Goal: Navigation & Orientation: Find specific page/section

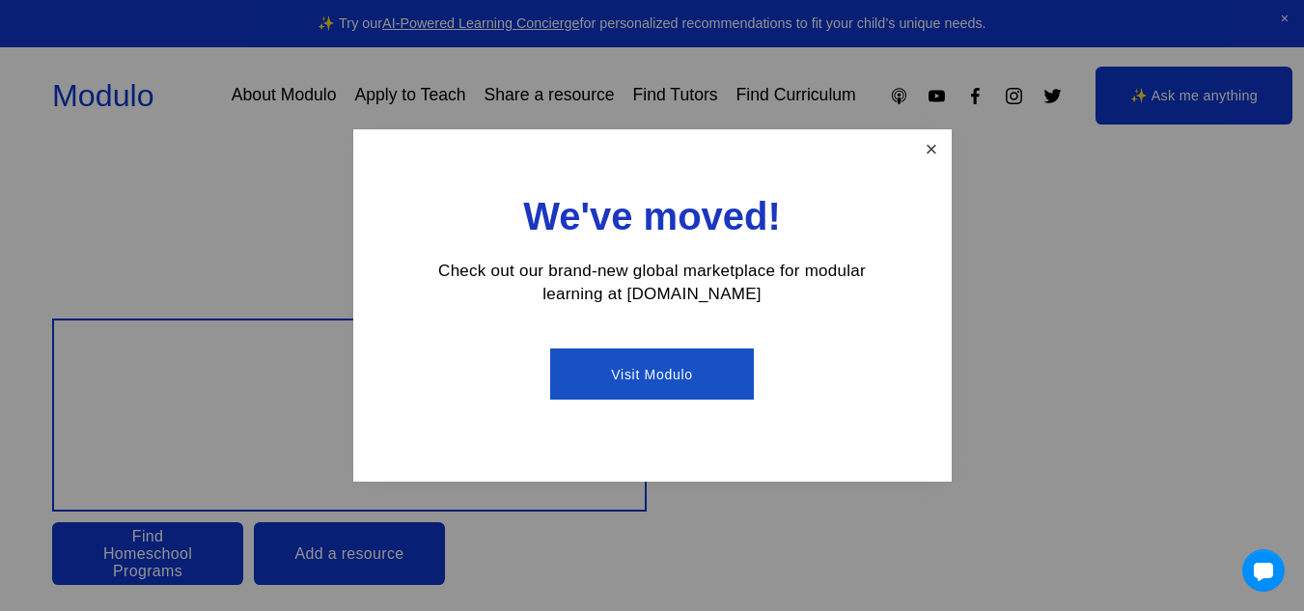
click at [927, 146] on link "Close" at bounding box center [931, 149] width 34 height 34
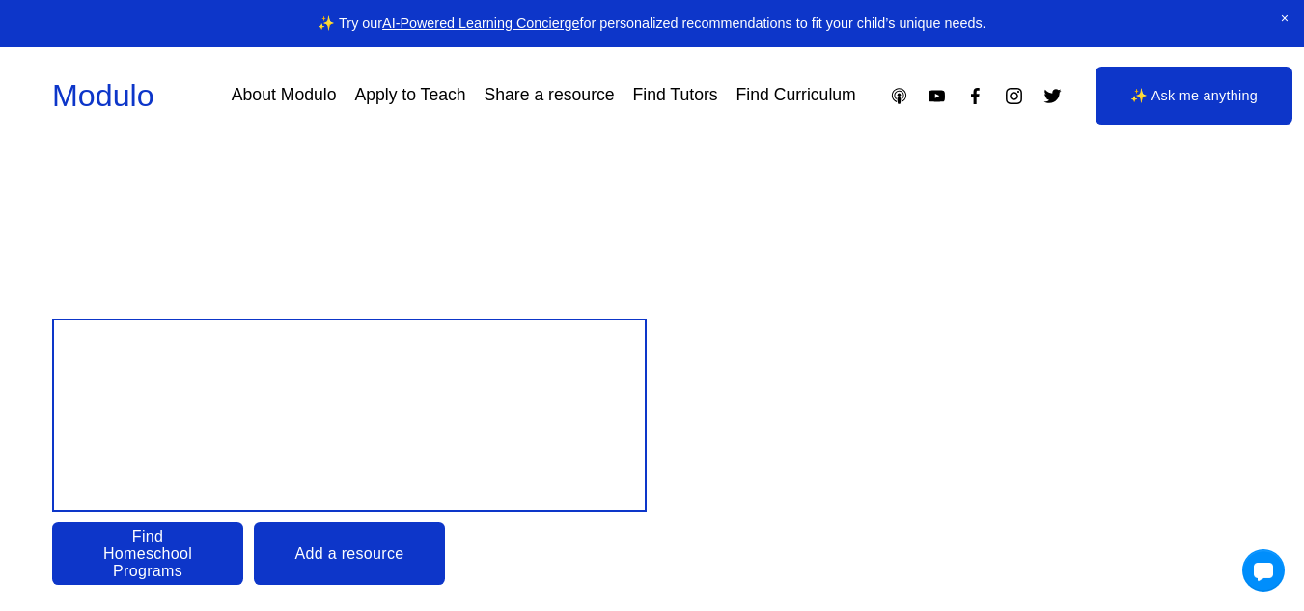
click at [402, 95] on link "Apply to Teach" at bounding box center [409, 96] width 111 height 34
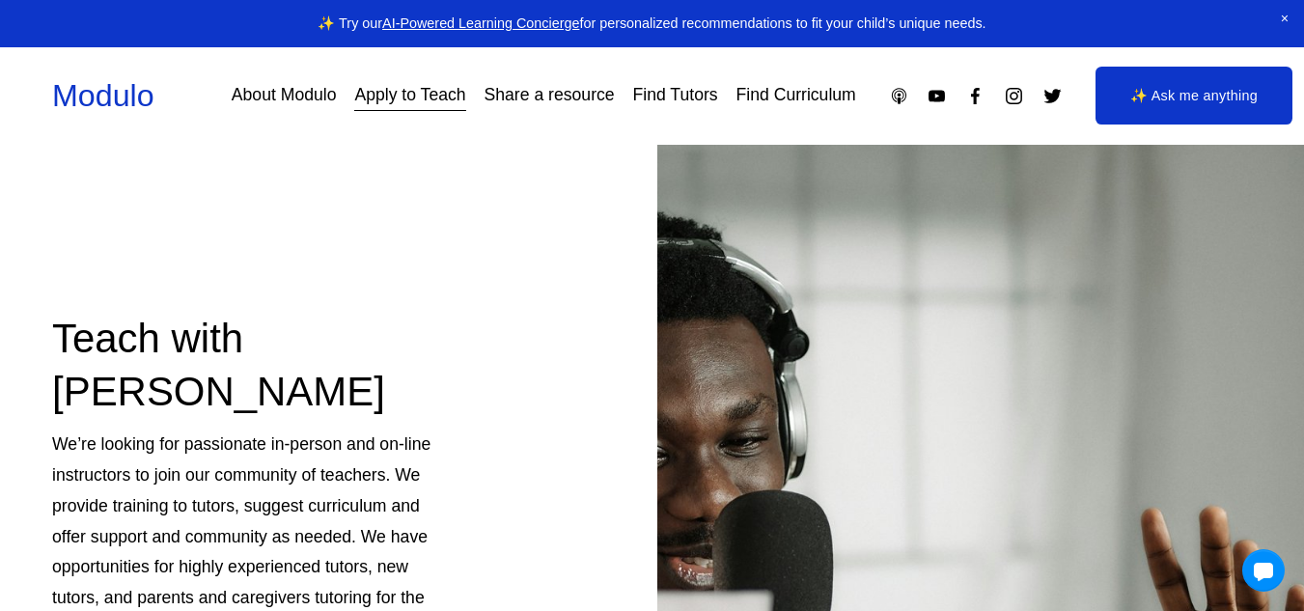
scroll to position [7, 0]
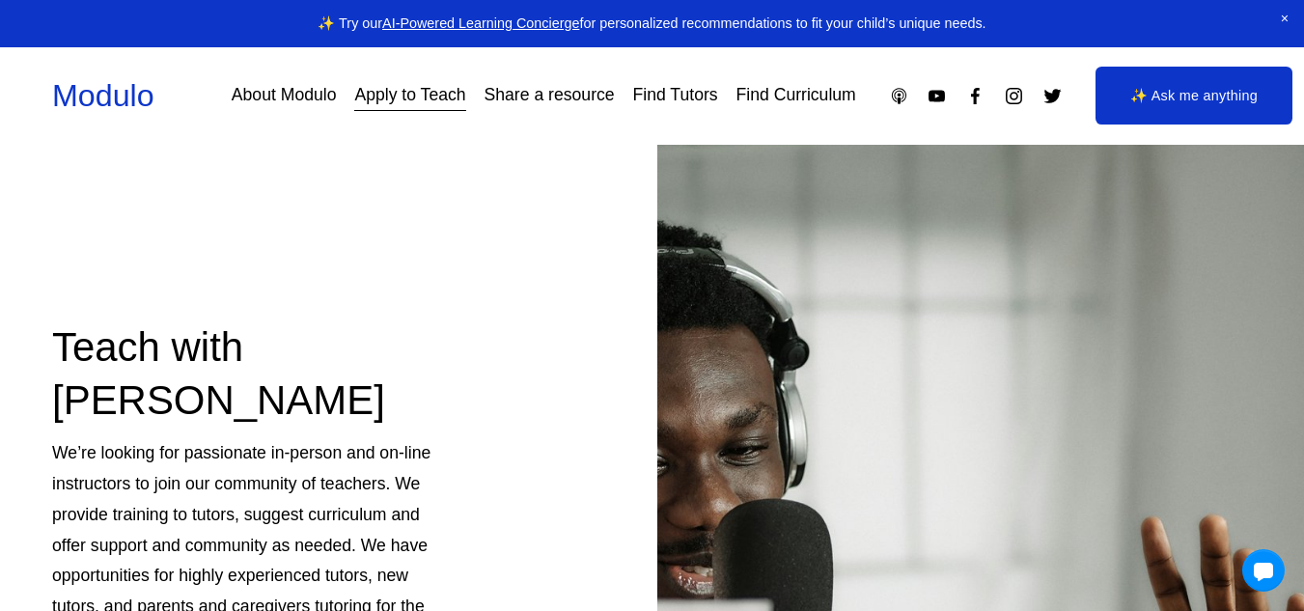
click at [311, 91] on link "About Modulo" at bounding box center [284, 96] width 105 height 34
